Goal: Communication & Community: Answer question/provide support

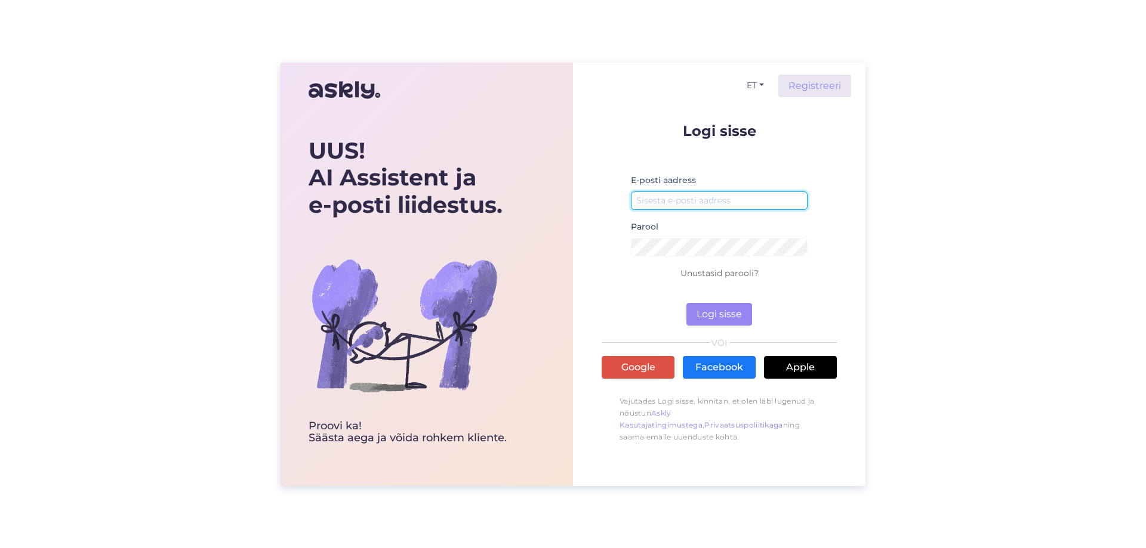
type input "[EMAIL_ADDRESS][DOMAIN_NAME]"
click at [666, 210] on div "E-posti aadress [EMAIL_ADDRESS][DOMAIN_NAME]" at bounding box center [719, 196] width 177 height 47
click at [718, 304] on button "Logi sisse" at bounding box center [719, 314] width 66 height 23
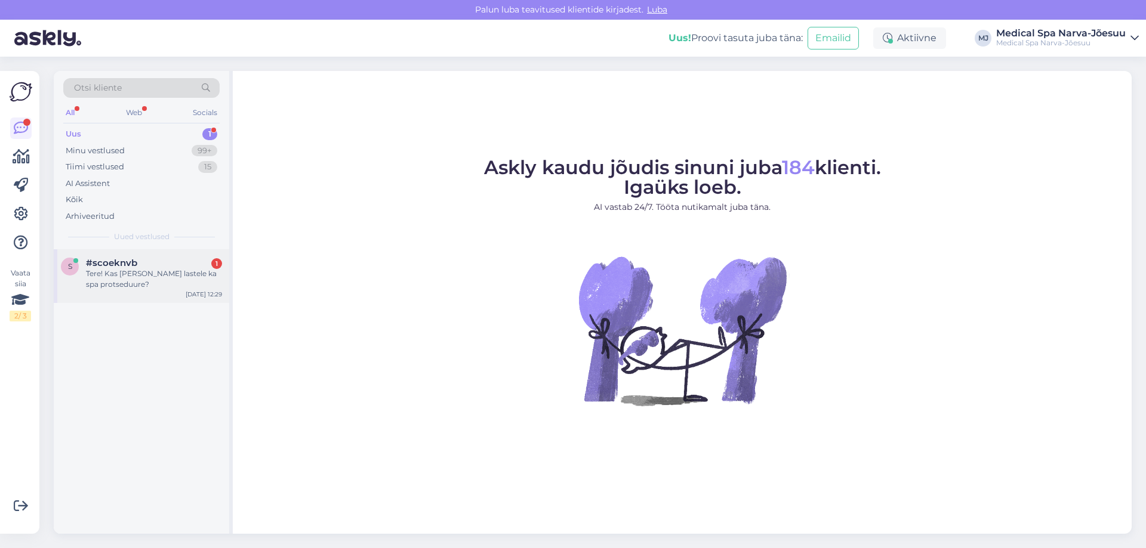
click at [158, 278] on div "Tere! Kas [PERSON_NAME] lastele ka spa protseduure?" at bounding box center [154, 279] width 136 height 21
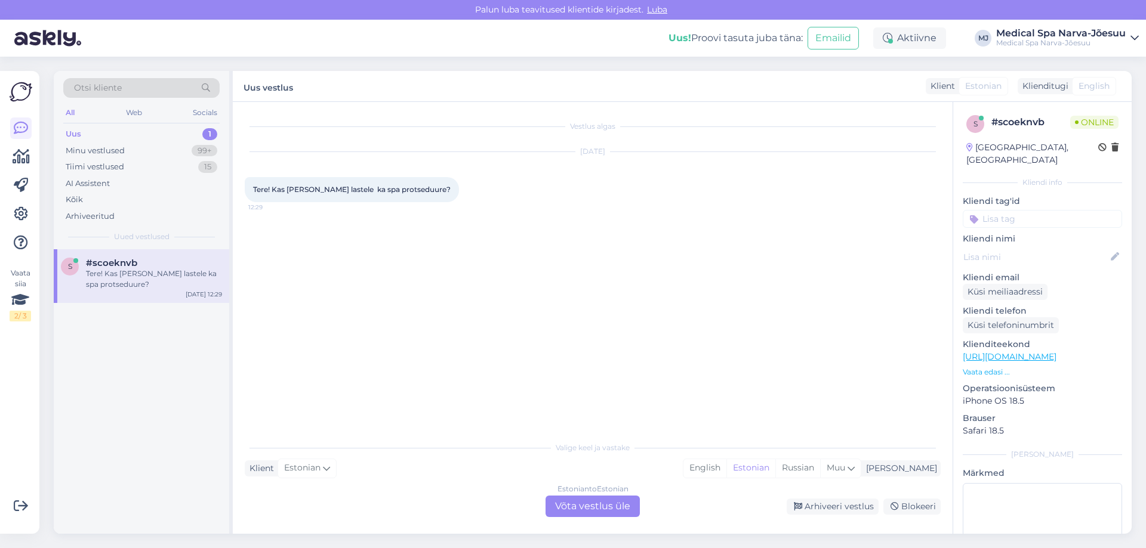
click at [622, 505] on div "Estonian to Estonian Võta vestlus üle" at bounding box center [592, 506] width 94 height 21
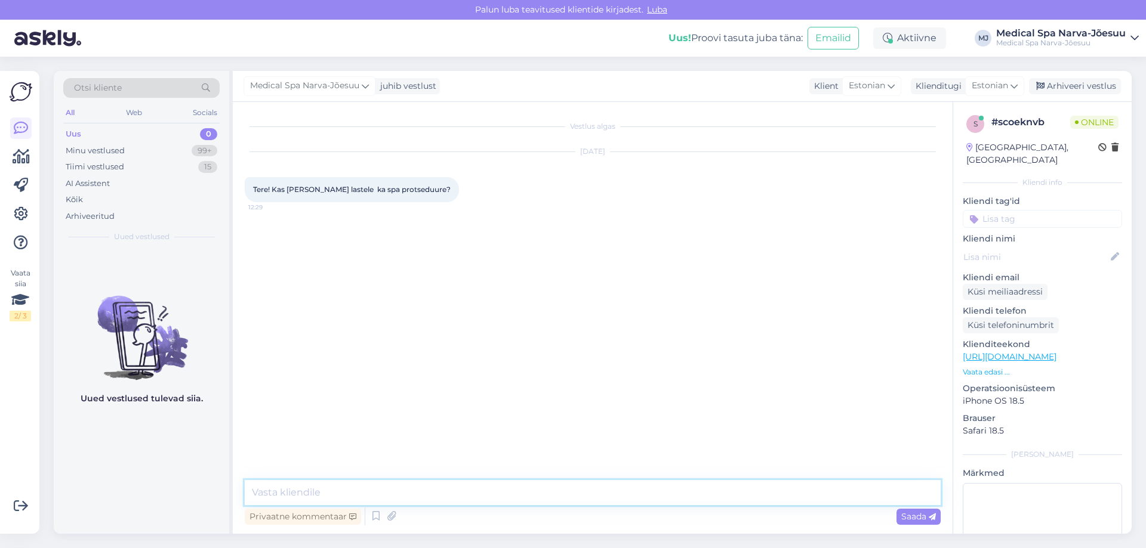
click at [603, 494] on textarea at bounding box center [593, 492] width 696 height 25
paste textarea "Tere päevast! Jah, teeme protseduure ka lastele. Meie Ilu-ja Tervisekeskus paku…"
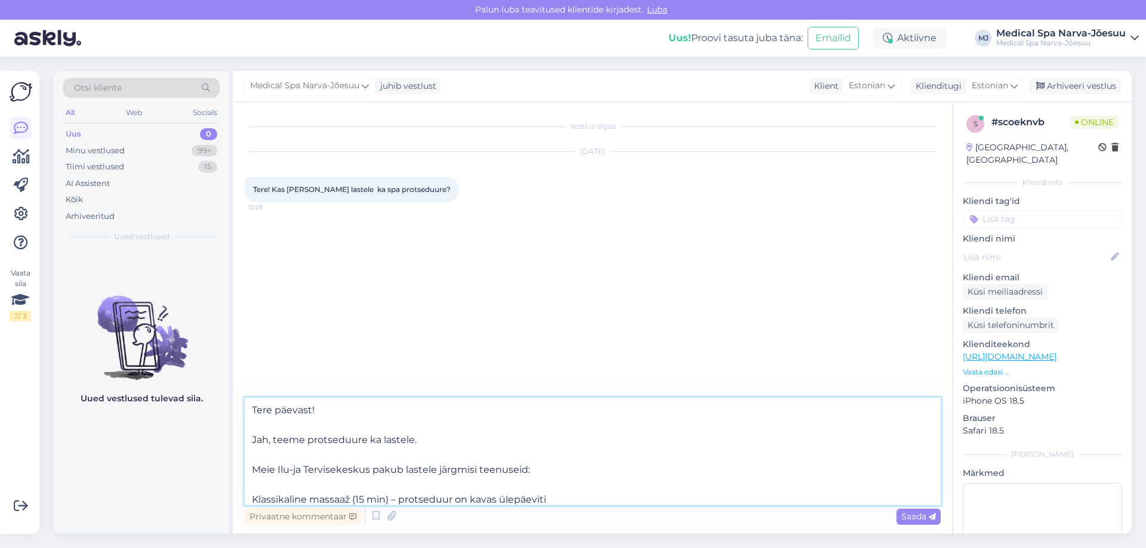
click at [251, 440] on textarea "Tere päevast! Jah, teeme protseduure ka lastele. Meie Ilu-ja Tervisekeskus paku…" at bounding box center [593, 451] width 696 height 107
click at [251, 470] on textarea "Tere päevast! Jah, teeme protseduure ka lastele. Meie Ilu-ja Tervisekeskus paku…" at bounding box center [593, 451] width 696 height 107
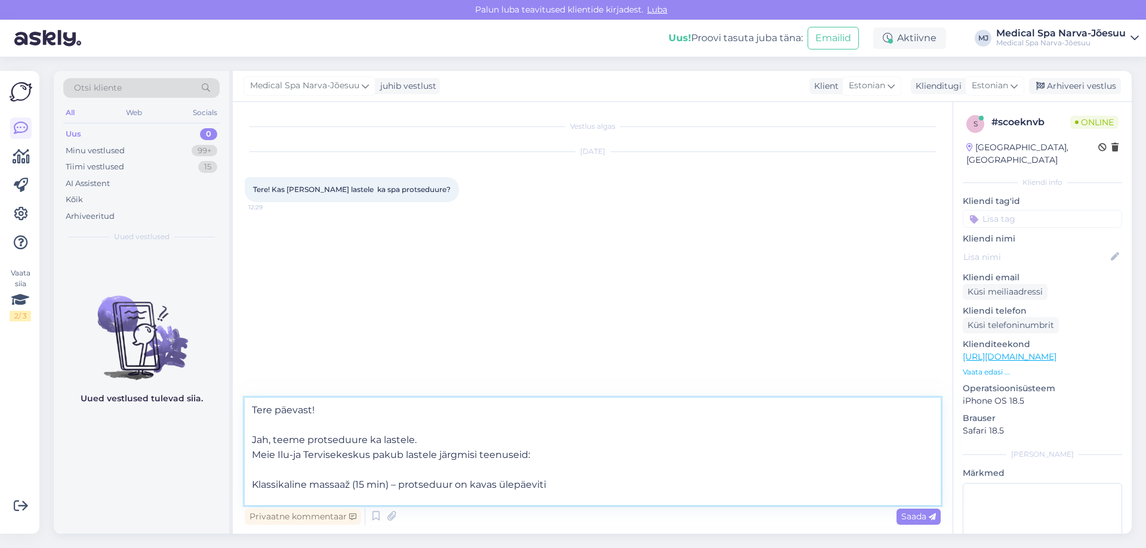
click at [252, 485] on textarea "Tere päevast! Jah, teeme protseduure ka lastele. Meie Ilu-ja Tervisekeskus paku…" at bounding box center [593, 451] width 696 height 107
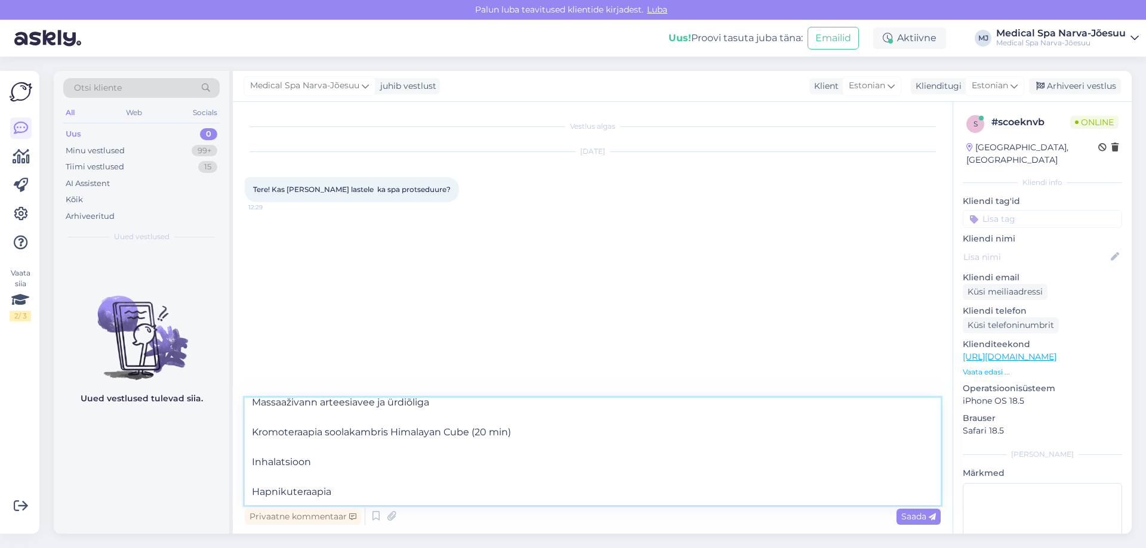
scroll to position [60, 0]
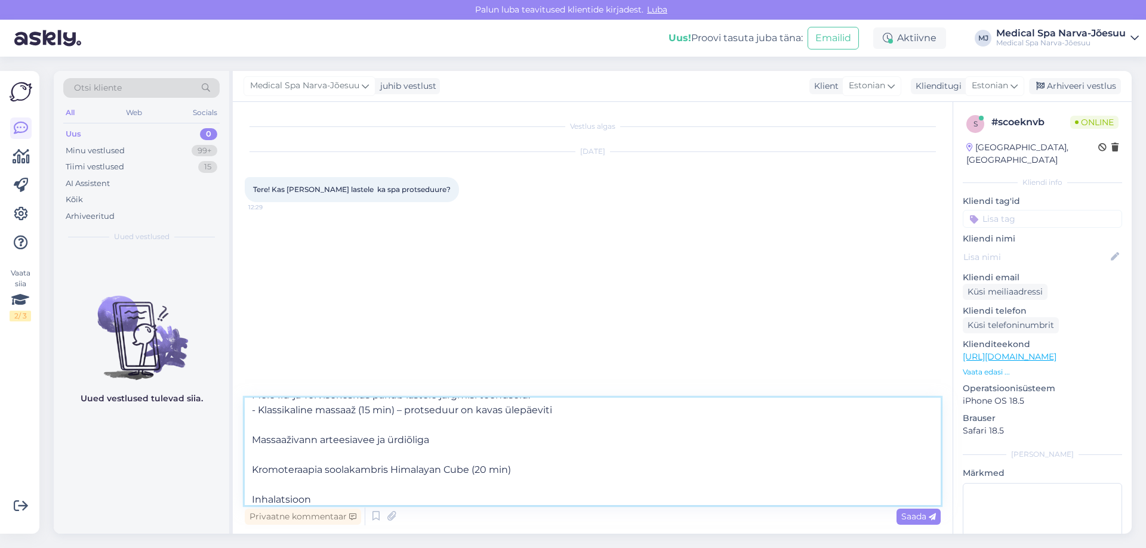
click at [253, 440] on textarea "Tere päevast! Jah, teeme protseduure ka lastele. Meie Ilu-ja Tervisekeskus paku…" at bounding box center [593, 451] width 696 height 107
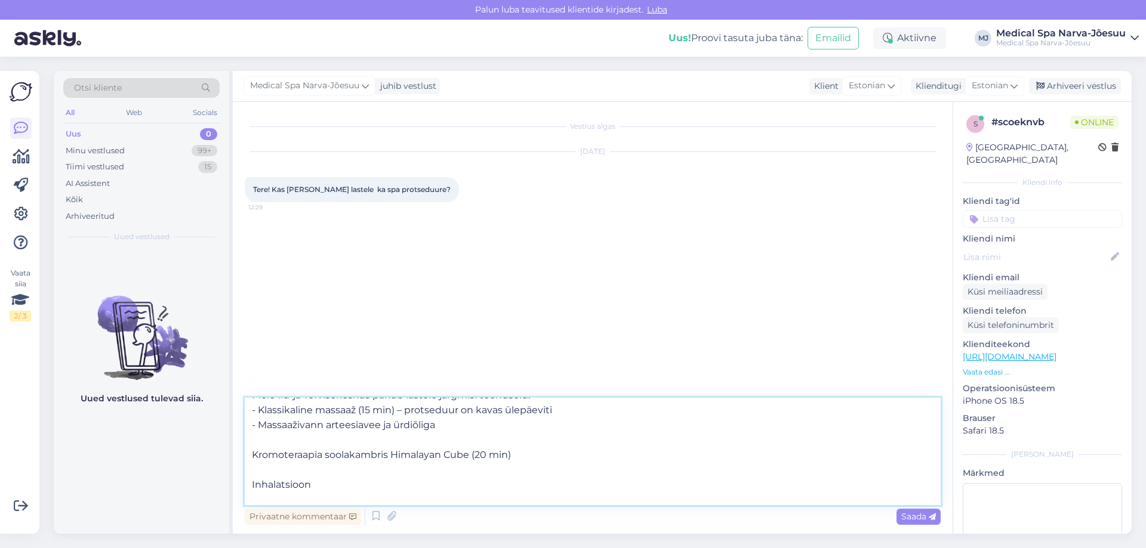
click at [252, 457] on textarea "Tere päevast! Jah, teeme protseduure ka lastele. Meie Ilu-ja Tervisekeskus paku…" at bounding box center [593, 451] width 696 height 107
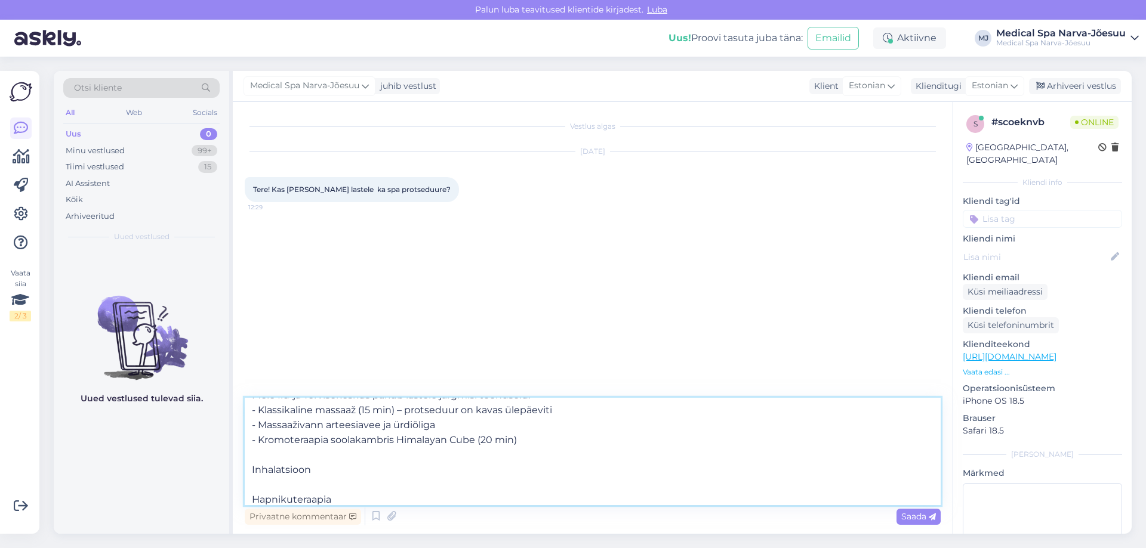
click at [254, 470] on textarea "Tere päevast! Jah, teeme protseduure ka lastele. Meie Ilu-ja Tervisekeskus paku…" at bounding box center [593, 451] width 696 height 107
click at [254, 484] on textarea "Tere päevast! Jah, teeme protseduure ka lastele. Meie Ilu-ja Tervisekeskus paku…" at bounding box center [593, 451] width 696 height 107
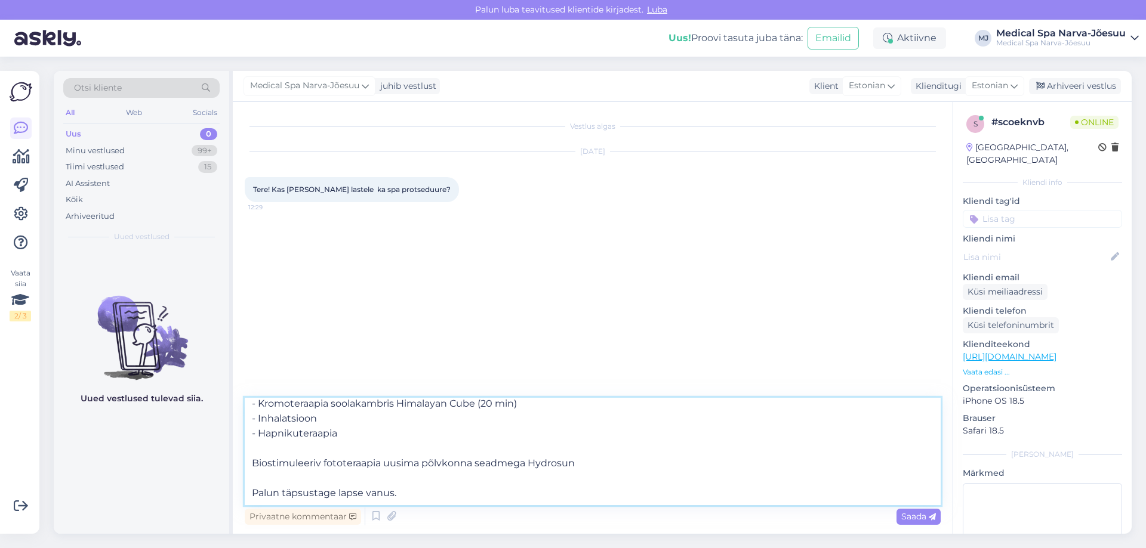
click at [253, 466] on textarea "Tere päevast! Jah, teeme protseduure ka lastele. Meie Ilu-ja Tervisekeskus paku…" at bounding box center [593, 451] width 696 height 107
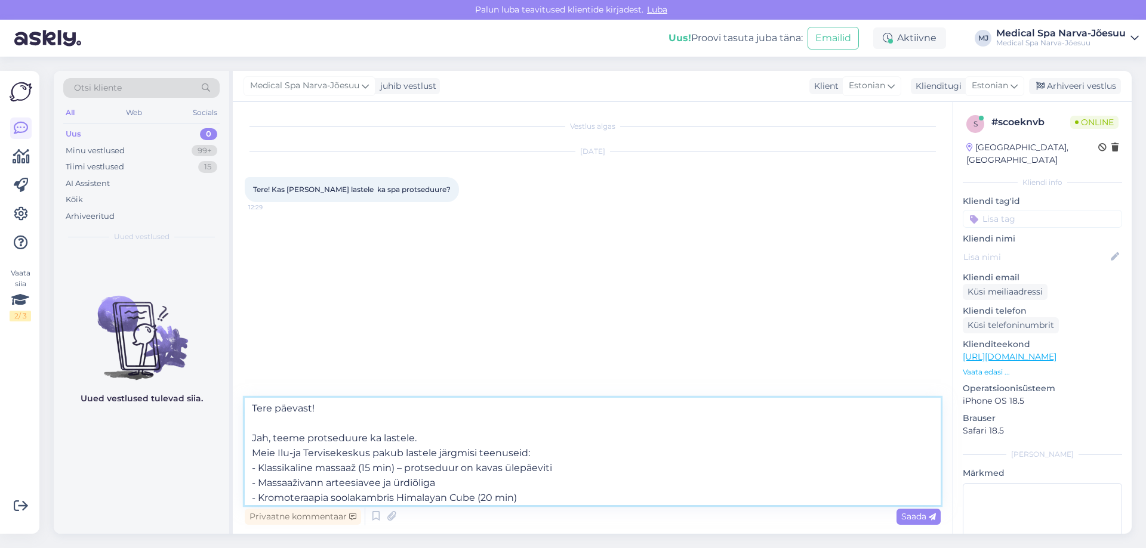
scroll to position [0, 0]
type textarea "Tere päevast! Jah, teeme protseduure ka lastele. Meie Ilu-ja Tervisekeskus paku…"
click at [913, 513] on span "Saada" at bounding box center [918, 516] width 35 height 11
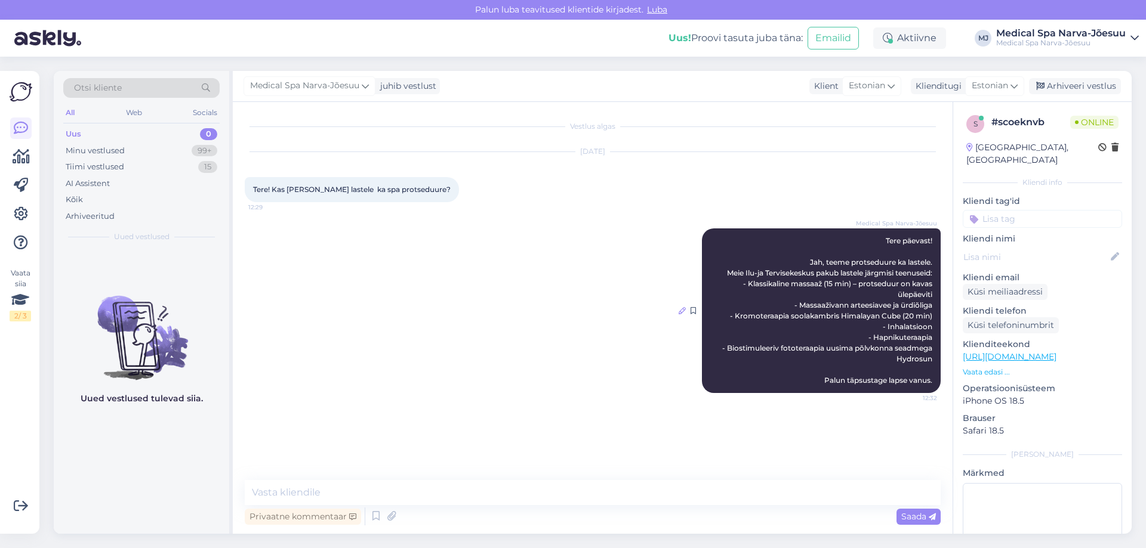
click at [684, 309] on icon at bounding box center [682, 310] width 7 height 7
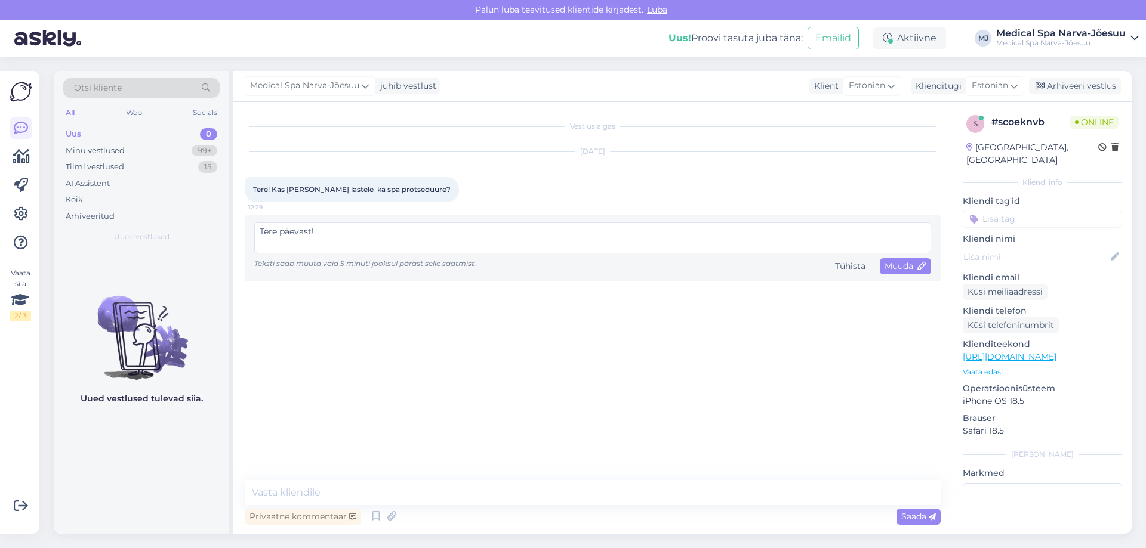
scroll to position [125, 0]
drag, startPoint x: 270, startPoint y: 245, endPoint x: 401, endPoint y: 246, distance: 131.3
click at [401, 246] on textarea "Tere päevast! Jah, teeme protseduure ka lastele. Meie Ilu-ja Tervisekeskus paku…" at bounding box center [592, 238] width 677 height 31
click at [261, 245] on textarea "Tere päevast! Meie ravispaas pakume 4–16-aastastele lastele laia valikut tervis…" at bounding box center [592, 238] width 677 height 31
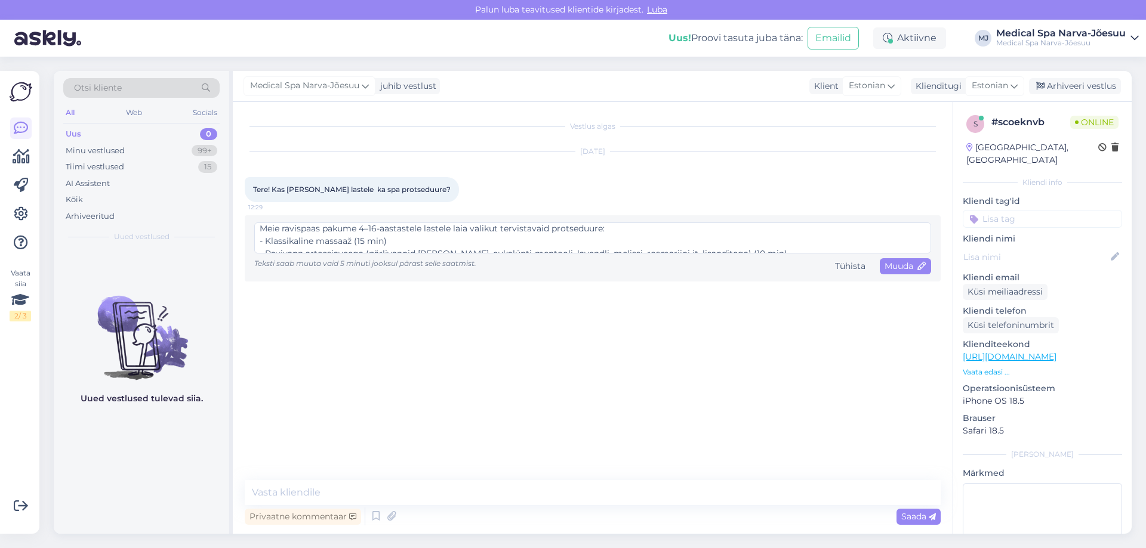
scroll to position [3, 0]
click at [263, 243] on textarea "Tere päevast! Meie ravispaas pakume 4–16-aastastele lastele laia valikut tervis…" at bounding box center [592, 238] width 677 height 31
type textarea "Tere päevast! Meie ravispaas pakume 4–16-aastastele lastele laia valikut tervis…"
click at [896, 268] on span "Muuda" at bounding box center [905, 266] width 42 height 11
